Goal: Obtain resource: Obtain resource

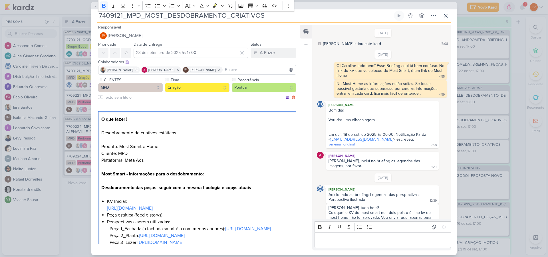
scroll to position [166, 0]
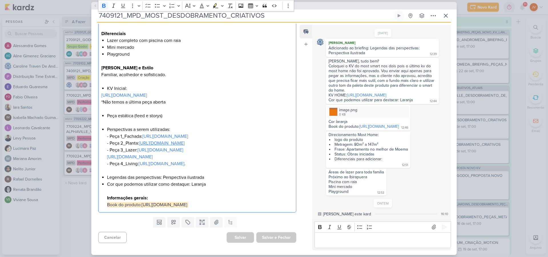
click at [173, 146] on link "[URL][DOMAIN_NAME]" at bounding box center [162, 143] width 46 height 6
click at [171, 146] on link "[URL][DOMAIN_NAME]" at bounding box center [162, 143] width 46 height 6
click at [172, 153] on link "[URL][DOMAIN_NAME]" at bounding box center [161, 150] width 46 height 6
click at [173, 167] on link "[URL][DOMAIN_NAME]" at bounding box center [162, 164] width 46 height 6
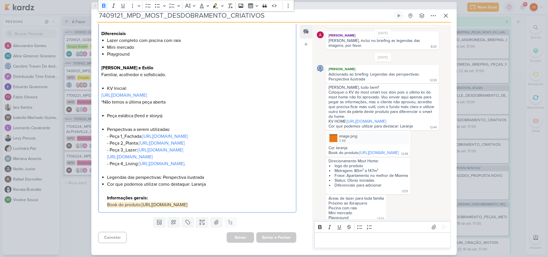
scroll to position [110, 0]
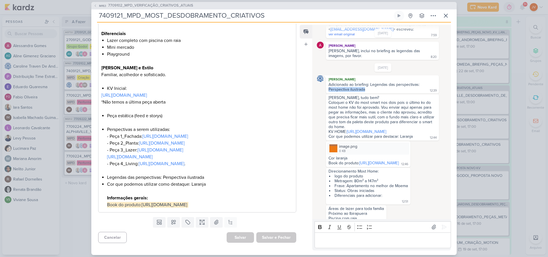
drag, startPoint x: 365, startPoint y: 89, endPoint x: 326, endPoint y: 91, distance: 38.8
click at [326, 91] on div "[PERSON_NAME] Adicionado ao briefing: Legendas das perspectivas: Perspectiva il…" at bounding box center [382, 84] width 113 height 18
copy div "Perspectiva ilustrada"
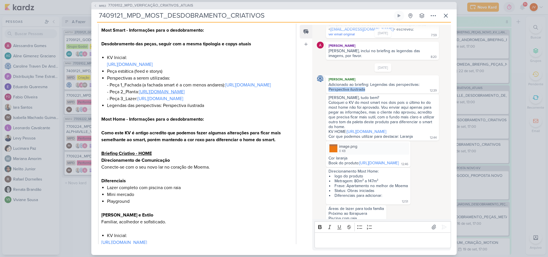
scroll to position [129, 0]
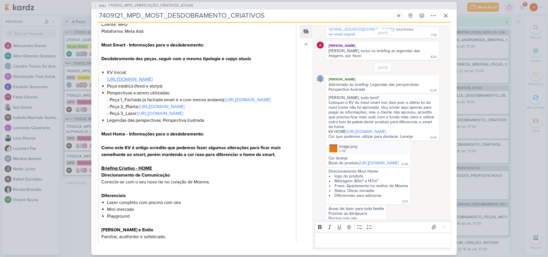
click at [153, 79] on link "[URL][DOMAIN_NAME]" at bounding box center [130, 79] width 46 height 6
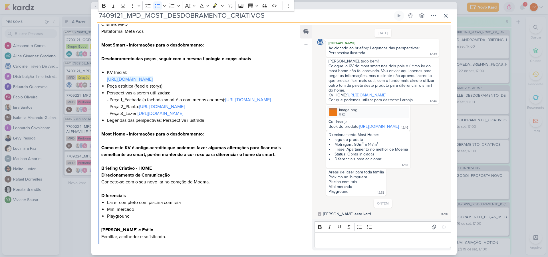
click at [153, 79] on link "[URL][DOMAIN_NAME]" at bounding box center [130, 79] width 46 height 6
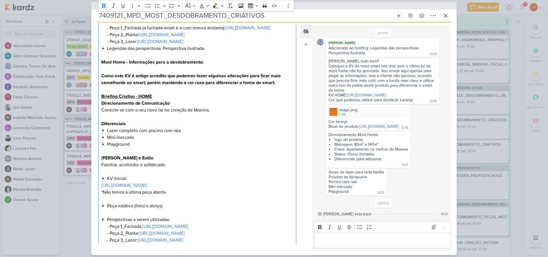
scroll to position [244, 0]
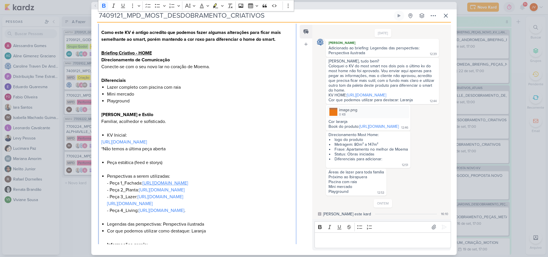
click at [188, 186] on link "[URL][DOMAIN_NAME]" at bounding box center [165, 183] width 46 height 6
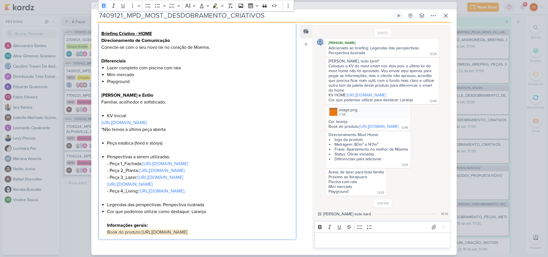
scroll to position [114, 0]
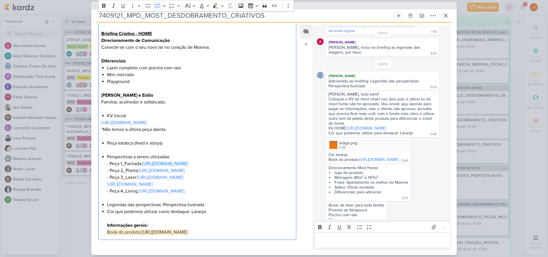
drag, startPoint x: 168, startPoint y: 192, endPoint x: 326, endPoint y: 130, distance: 169.4
click at [168, 167] on link "[URL][DOMAIN_NAME]" at bounding box center [165, 164] width 46 height 6
click at [161, 174] on link "[URL][DOMAIN_NAME]" at bounding box center [162, 171] width 46 height 6
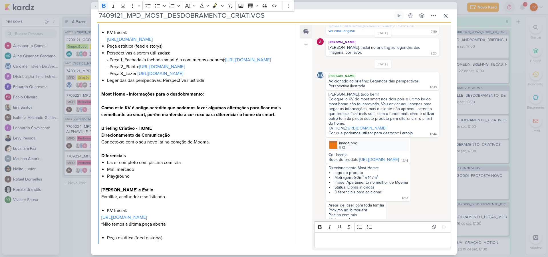
scroll to position [107, 0]
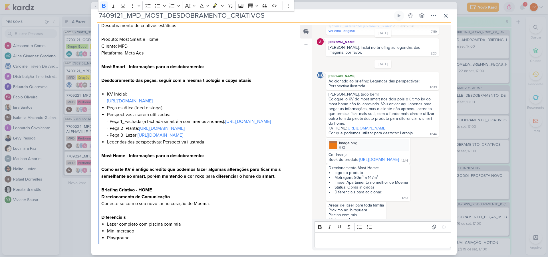
click at [153, 101] on link "[URL][DOMAIN_NAME]" at bounding box center [130, 101] width 46 height 6
click at [225, 124] on link "[URL][DOMAIN_NAME]" at bounding box center [248, 122] width 46 height 6
click at [178, 131] on link "[URL][DOMAIN_NAME]" at bounding box center [162, 129] width 46 height 6
click at [376, 131] on link "[URL][DOMAIN_NAME]" at bounding box center [366, 128] width 39 height 5
click at [178, 138] on link "[URL][DOMAIN_NAME]" at bounding box center [161, 135] width 46 height 6
